Goal: Task Accomplishment & Management: Manage account settings

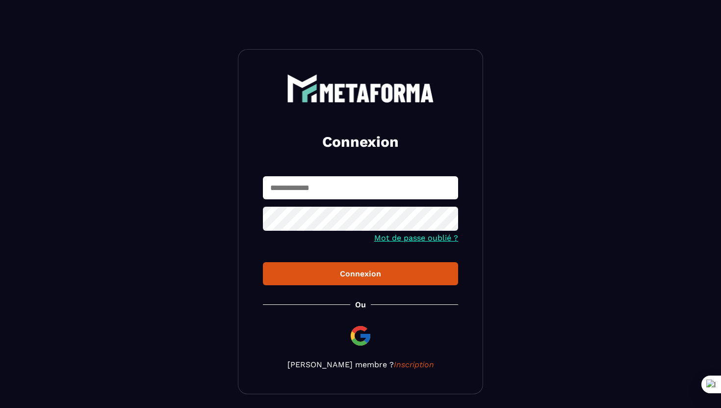
click at [366, 189] on input "text" at bounding box center [360, 187] width 195 height 23
type input "*"
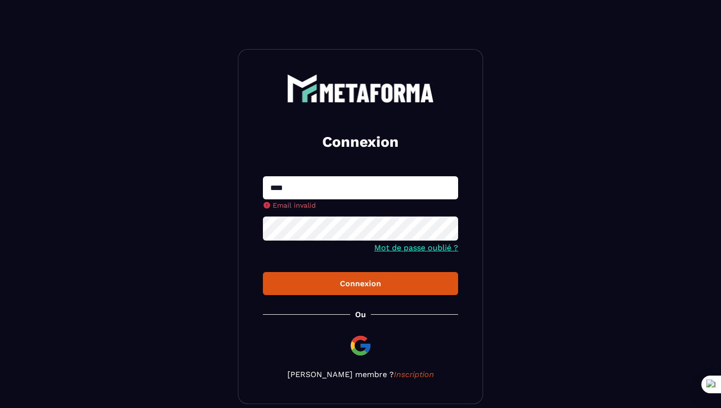
type input "**********"
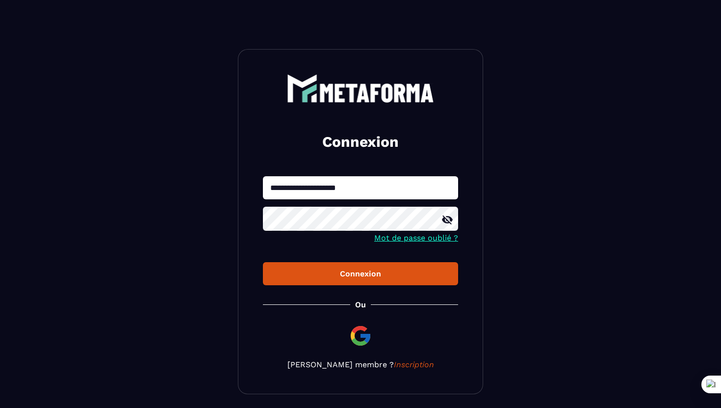
click at [263, 262] on button "Connexion" at bounding box center [360, 273] width 195 height 23
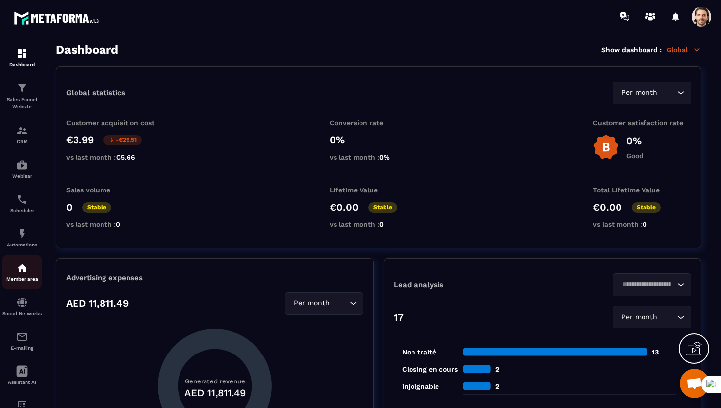
scroll to position [46, 0]
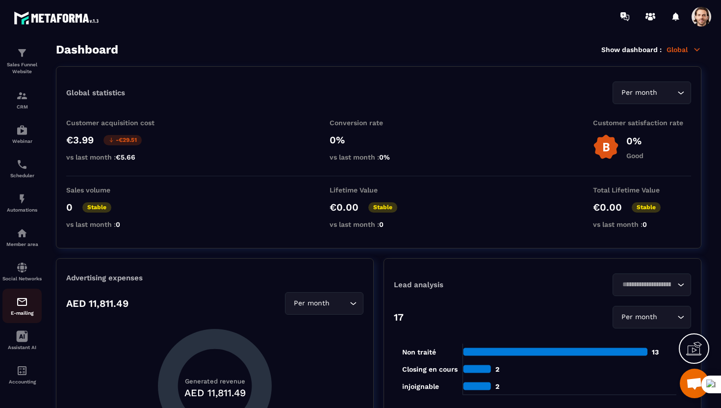
click at [20, 303] on img at bounding box center [22, 302] width 12 height 12
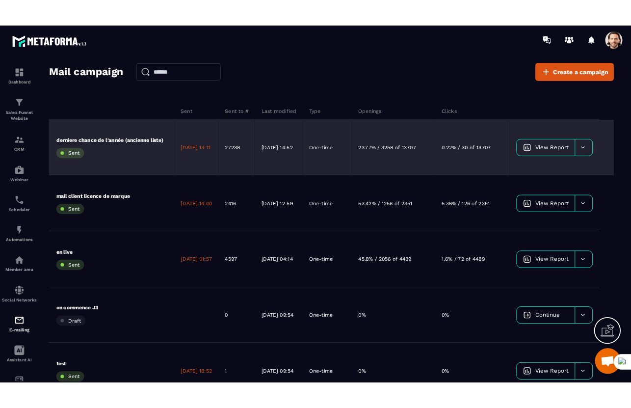
scroll to position [0, 95]
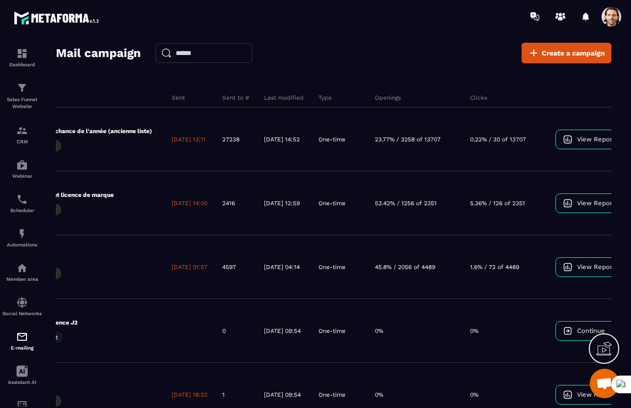
click at [610, 16] on span at bounding box center [611, 17] width 20 height 20
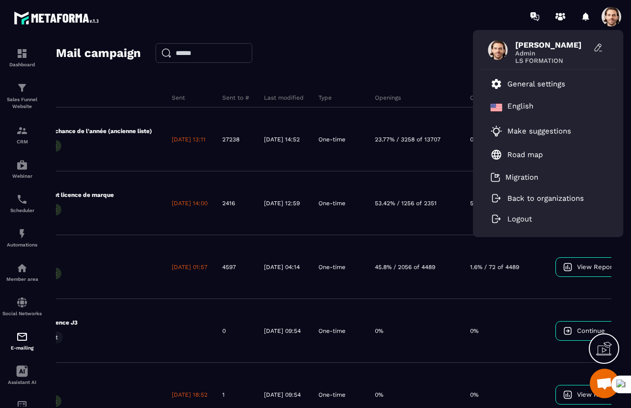
click at [439, 66] on div "Mail campaign Create a campaign Campaign name Sent Sent to # Last modified Type…" at bounding box center [333, 229] width 555 height 373
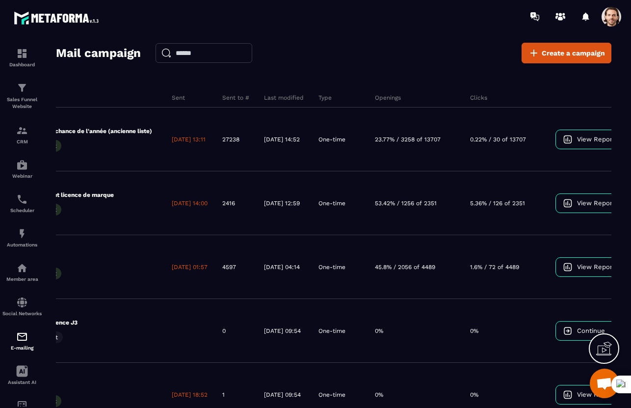
click at [613, 19] on span at bounding box center [611, 17] width 20 height 20
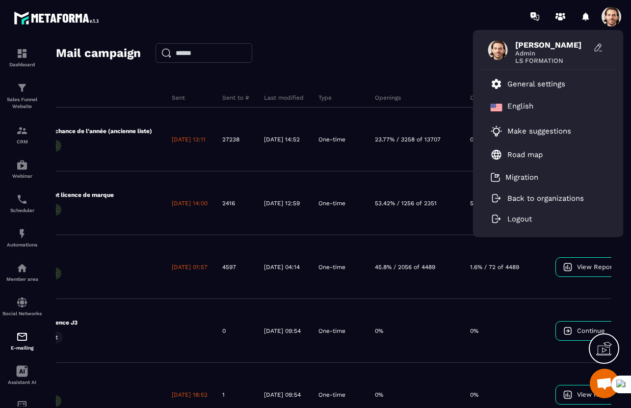
click at [428, 63] on div "Mail campaign Create a campaign" at bounding box center [333, 53] width 555 height 21
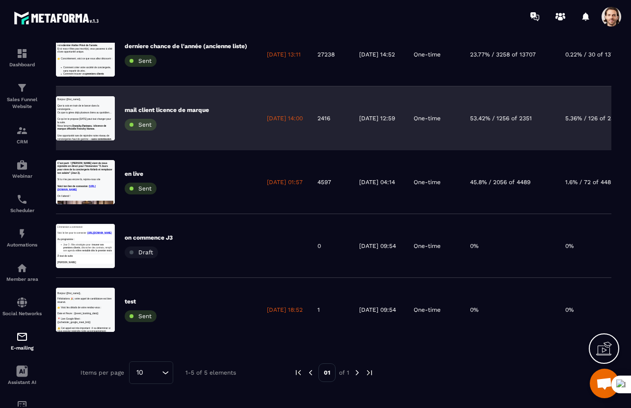
scroll to position [126, 0]
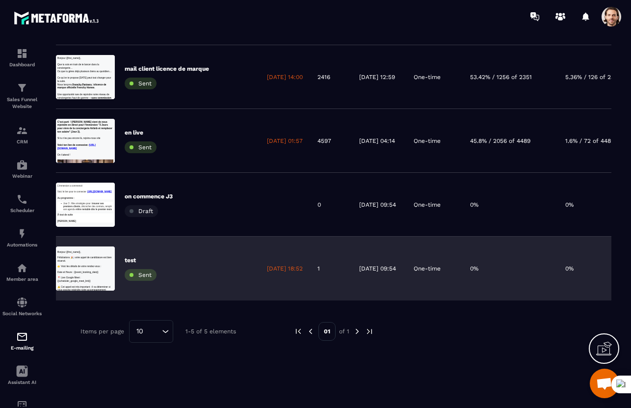
click at [214, 275] on div "test Sent" at bounding box center [158, 268] width 204 height 64
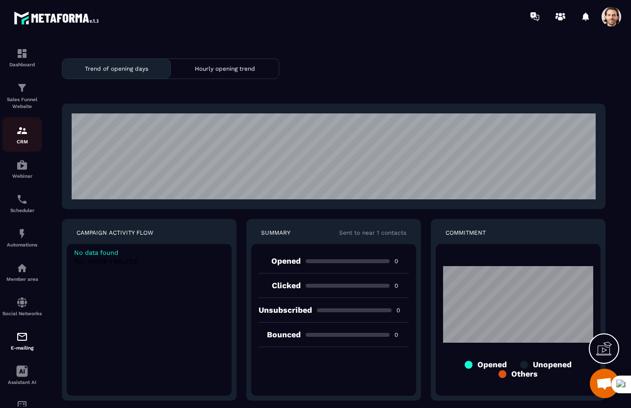
click at [21, 128] on img at bounding box center [22, 131] width 12 height 12
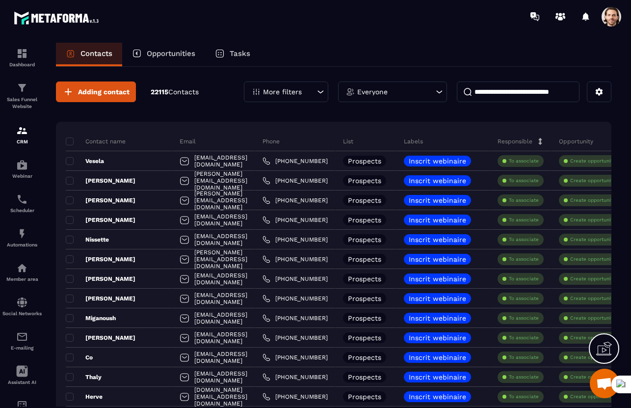
click at [613, 15] on span at bounding box center [611, 17] width 20 height 20
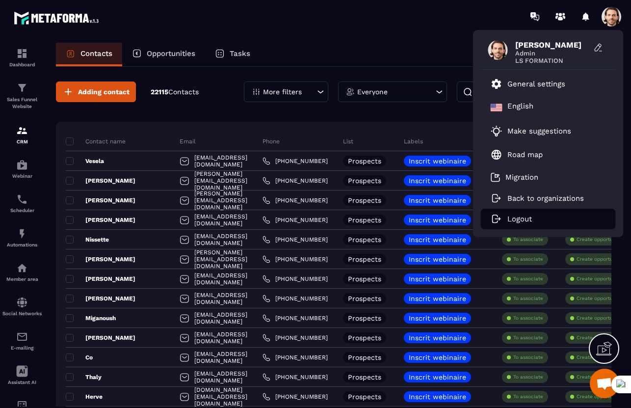
click at [517, 219] on p "Logout" at bounding box center [519, 218] width 25 height 9
